Goal: Information Seeking & Learning: Learn about a topic

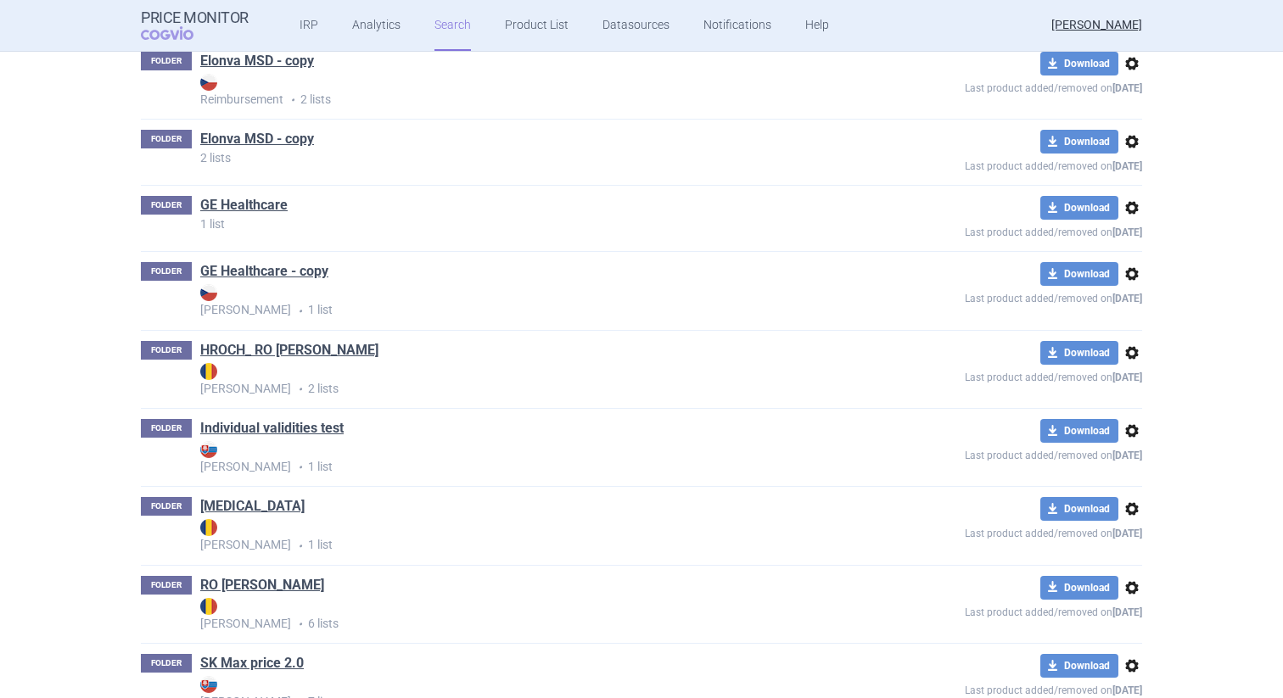
scroll to position [1050, 0]
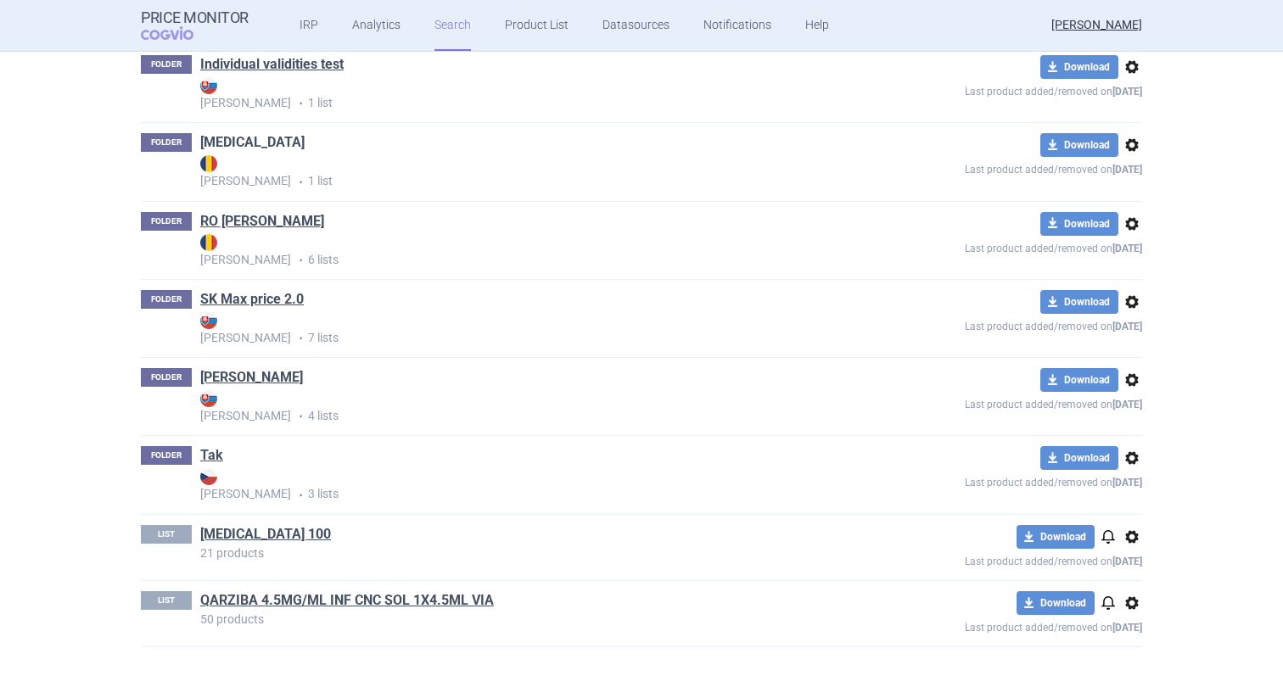
click at [243, 137] on link "[MEDICAL_DATA]" at bounding box center [252, 142] width 104 height 19
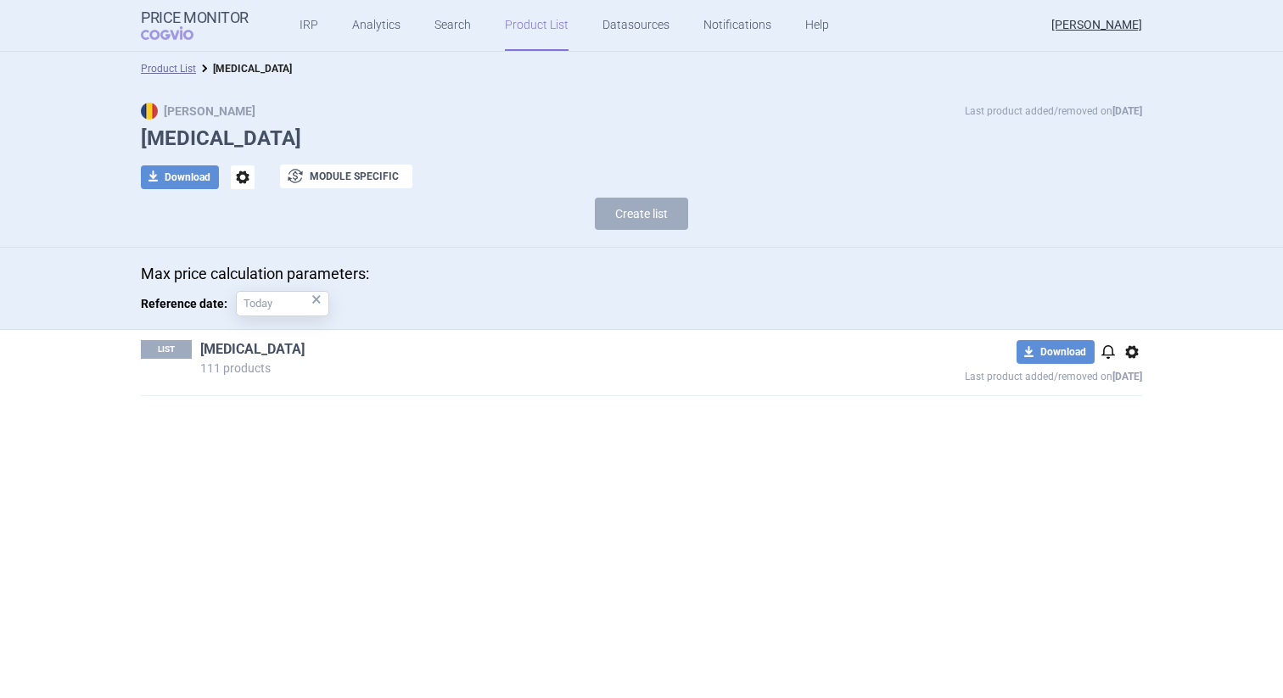
click at [227, 351] on link "[MEDICAL_DATA]" at bounding box center [252, 349] width 104 height 19
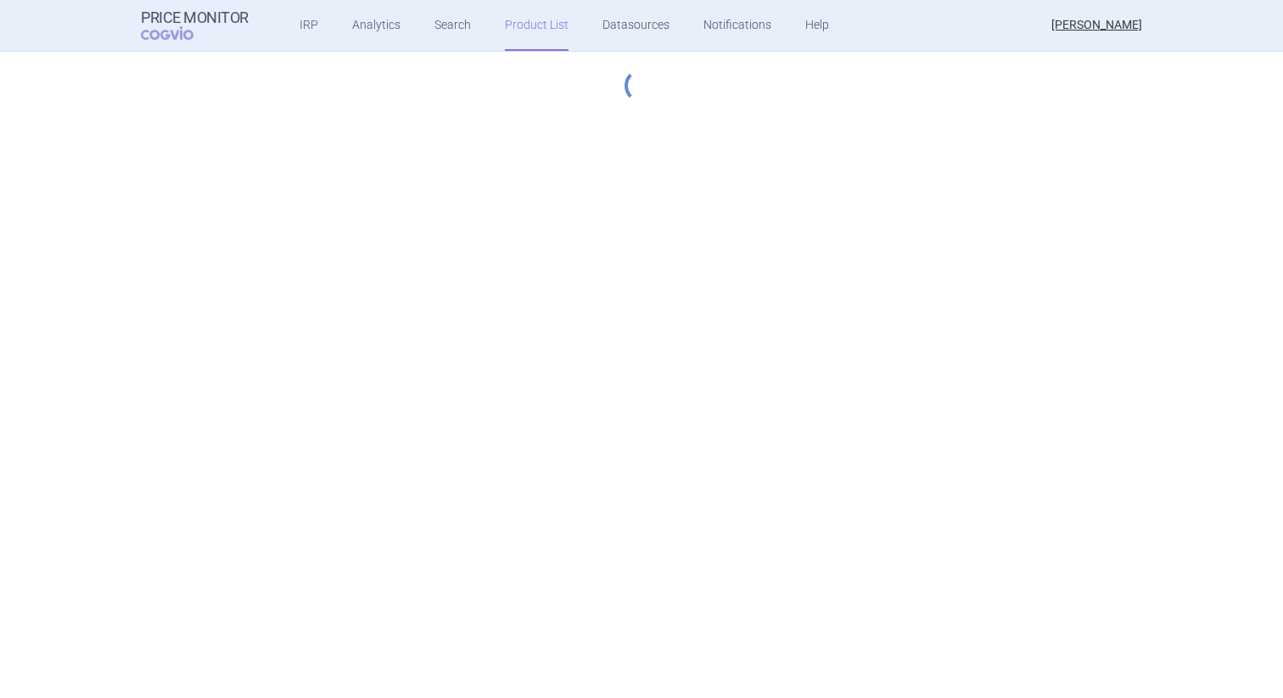
select select "hungary-included"
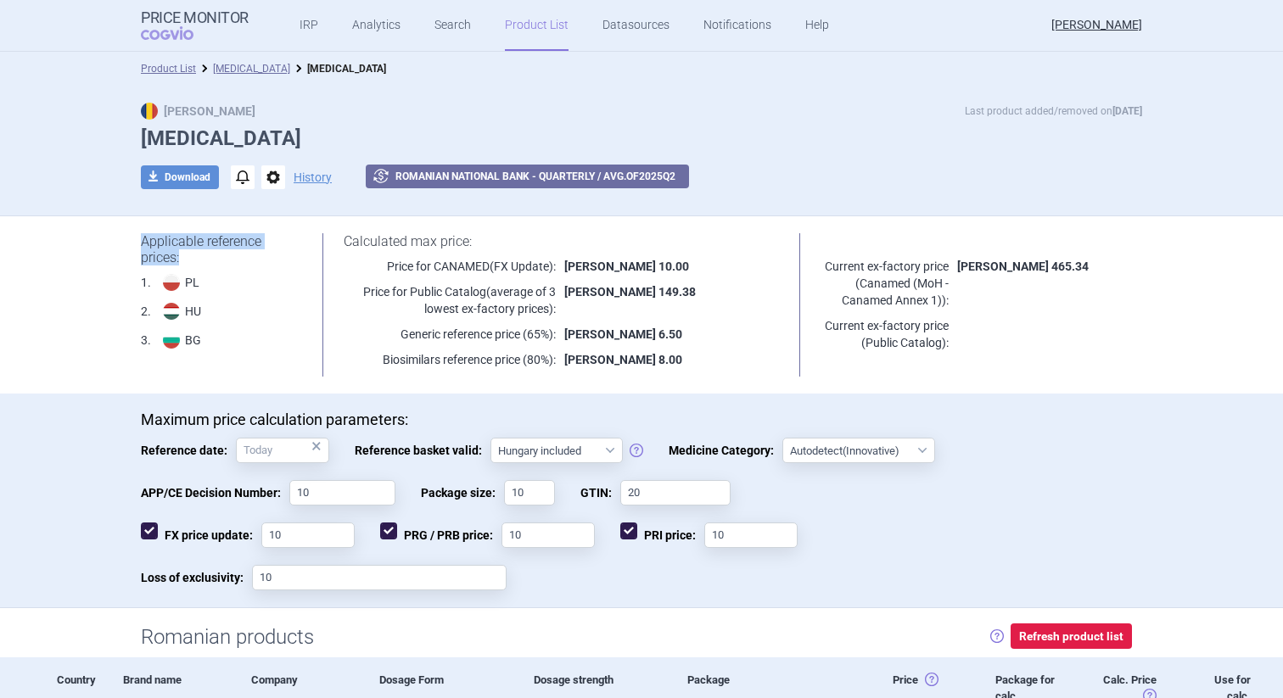
drag, startPoint x: 186, startPoint y: 256, endPoint x: 140, endPoint y: 244, distance: 47.3
click at [140, 244] on div "Applicable reference prices: 1 . PL MZ 2 . [PERSON_NAME] 3 . BG NCPR PRIL Calcu…" at bounding box center [641, 304] width 1069 height 177
copy h1 "Applicable reference prices:"
click at [1021, 216] on div "Applicable reference prices: 1 . PL MZ 2 . [PERSON_NAME] 3 . BG NCPR PRIL Calcu…" at bounding box center [641, 304] width 1069 height 177
click at [909, 143] on h1 "[MEDICAL_DATA]" at bounding box center [641, 138] width 1001 height 25
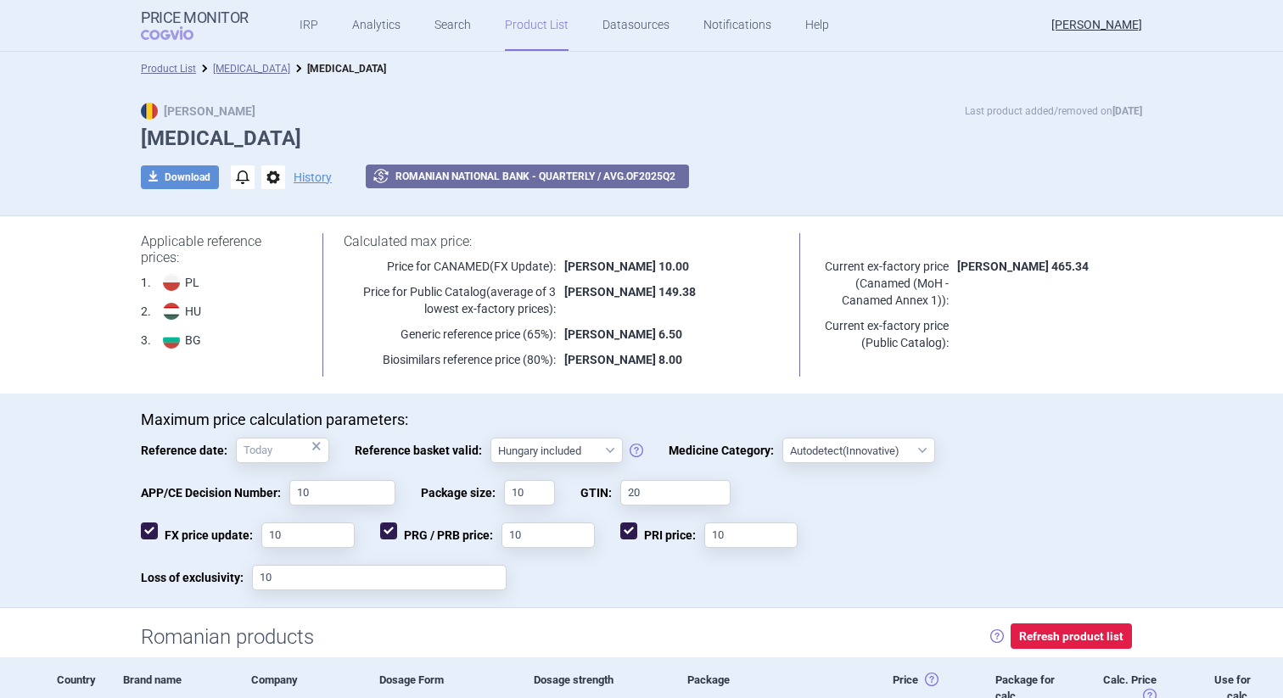
click at [1017, 125] on div "Max Price Last product added/removed on [DATE] [MEDICAL_DATA] download Download…" at bounding box center [641, 155] width 1069 height 104
